Goal: Information Seeking & Learning: Learn about a topic

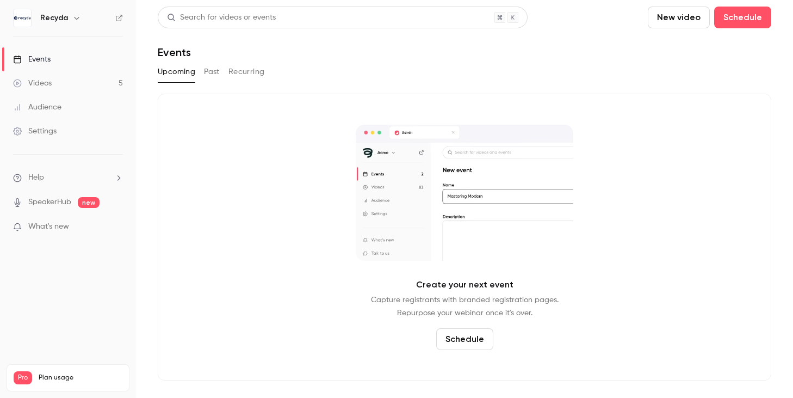
click at [38, 58] on div "Events" at bounding box center [32, 59] width 38 height 11
click at [207, 73] on button "Past" at bounding box center [212, 71] width 16 height 17
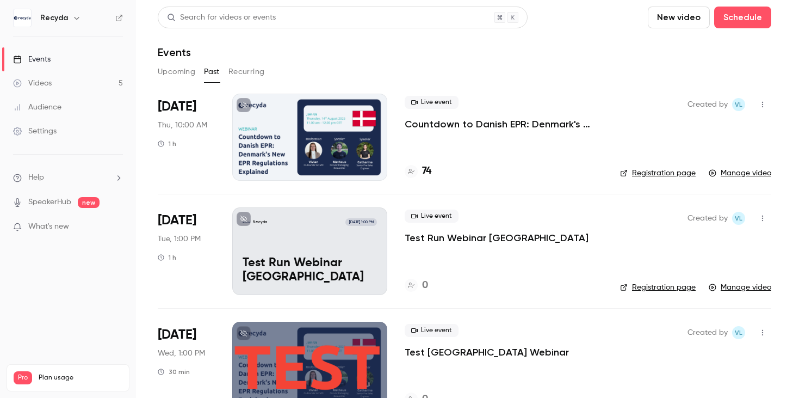
click at [356, 145] on div at bounding box center [309, 137] width 155 height 87
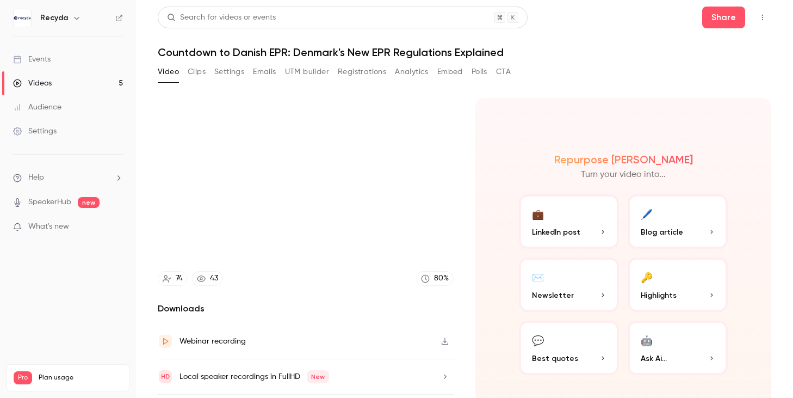
click at [408, 74] on button "Analytics" at bounding box center [412, 71] width 34 height 17
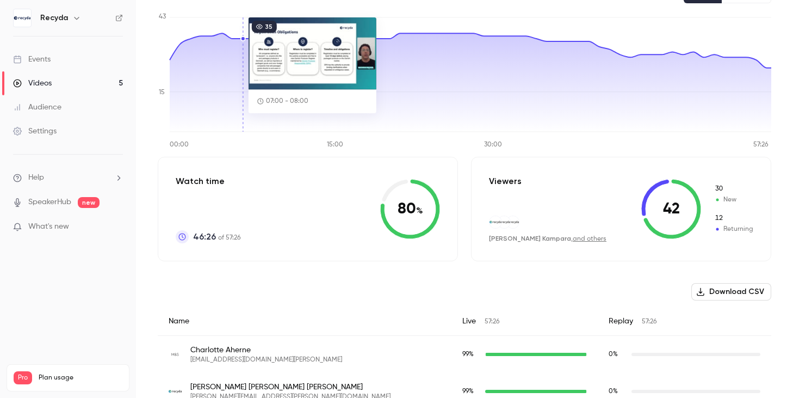
scroll to position [114, 0]
